Goal: Navigation & Orientation: Locate item on page

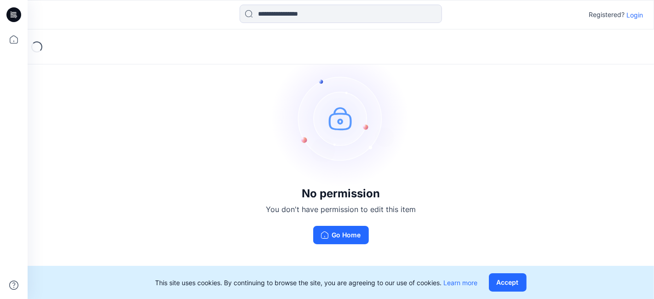
click at [632, 12] on p "Login" at bounding box center [635, 15] width 17 height 10
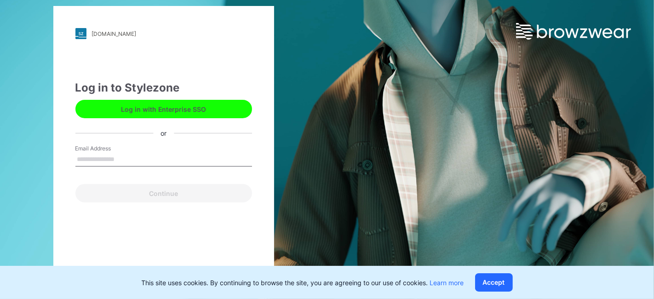
type input "**********"
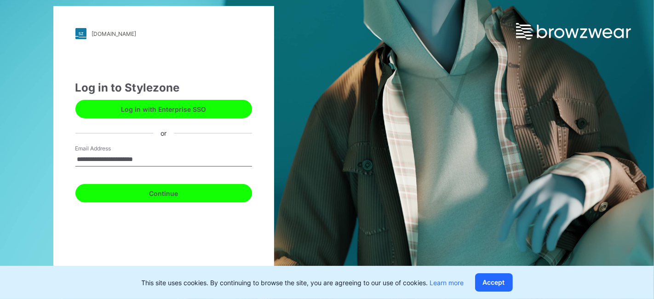
click at [174, 195] on button "Continue" at bounding box center [163, 193] width 177 height 18
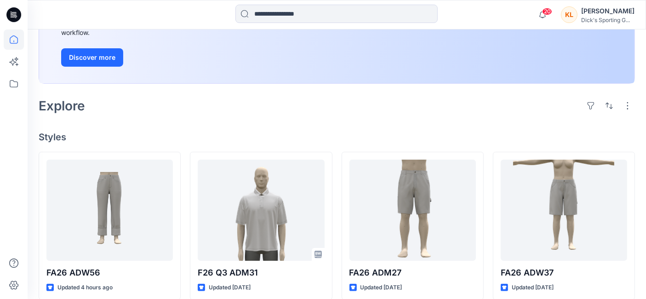
scroll to position [204, 0]
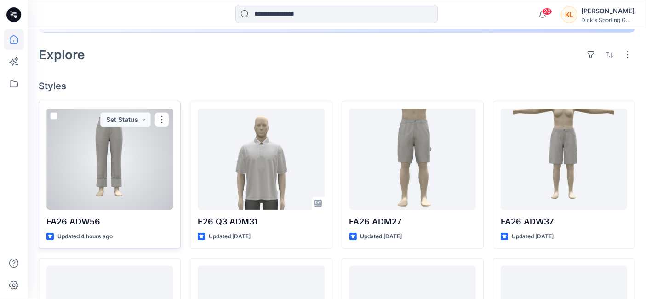
click at [100, 167] on div at bounding box center [109, 159] width 127 height 101
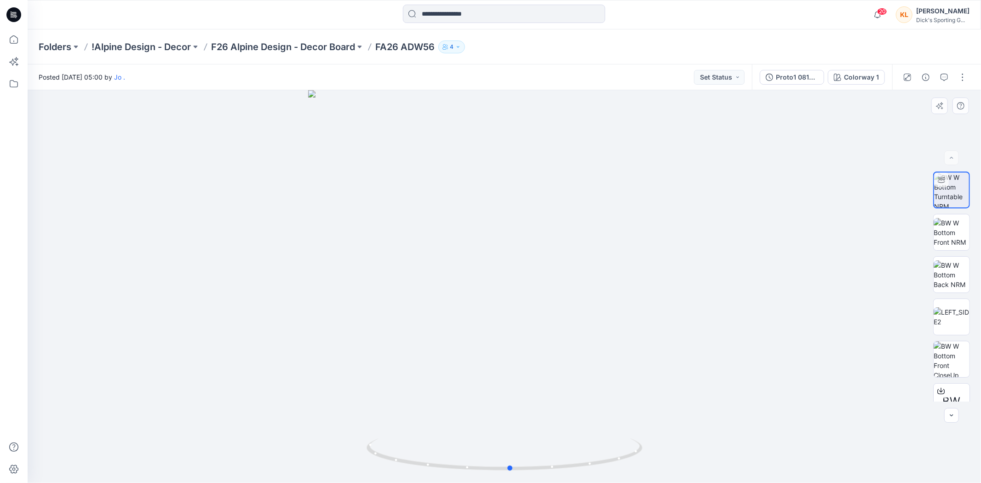
drag, startPoint x: 526, startPoint y: 337, endPoint x: 532, endPoint y: 350, distance: 14.2
click at [532, 299] on div at bounding box center [505, 286] width 954 height 393
click at [654, 237] on img at bounding box center [952, 232] width 36 height 29
click at [654, 270] on img at bounding box center [952, 274] width 36 height 29
click at [654, 299] on img at bounding box center [952, 316] width 36 height 19
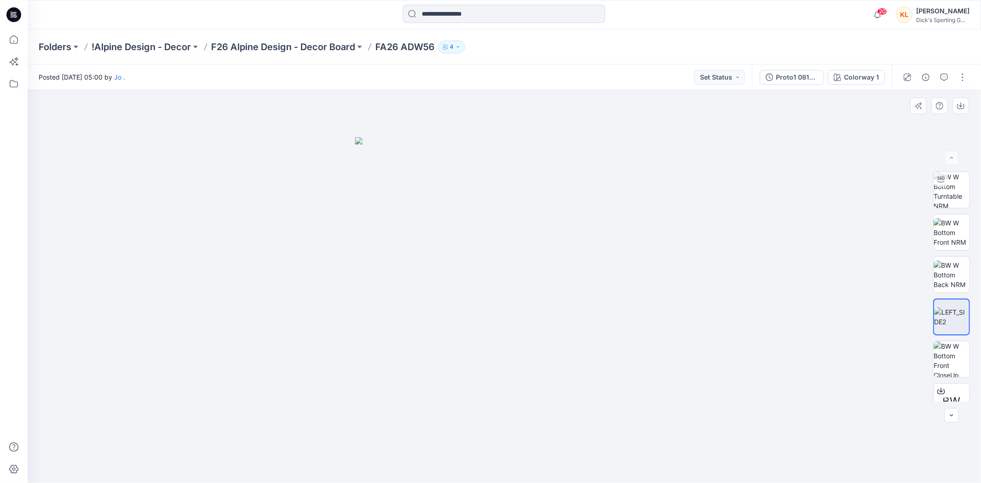
drag, startPoint x: 564, startPoint y: 309, endPoint x: 647, endPoint y: 301, distance: 83.2
click at [647, 299] on img at bounding box center [504, 310] width 299 height 346
